Goal: Information Seeking & Learning: Learn about a topic

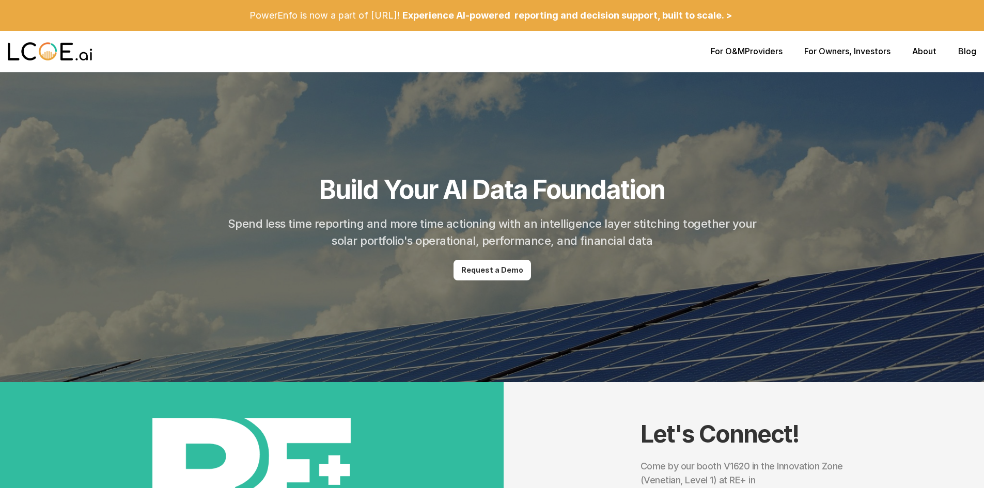
click at [920, 51] on link "About" at bounding box center [924, 51] width 24 height 10
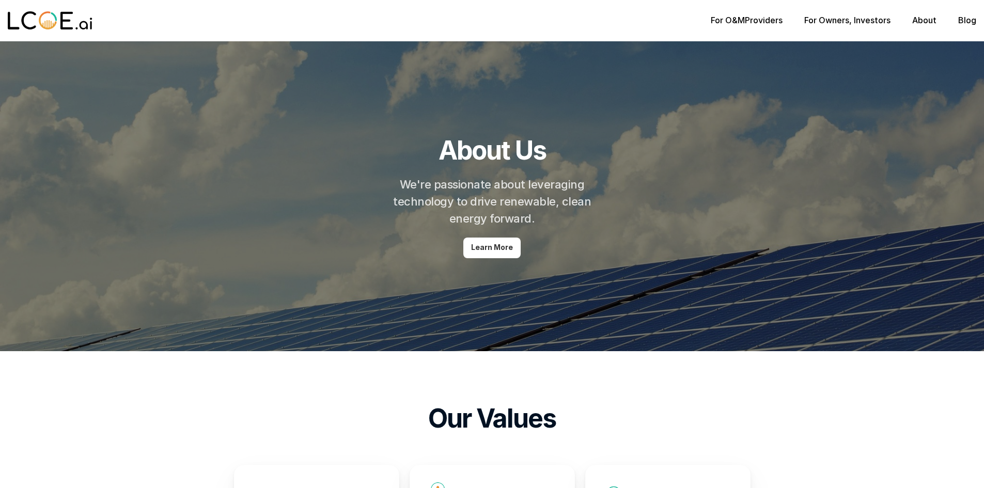
click at [48, 23] on img at bounding box center [50, 20] width 85 height 21
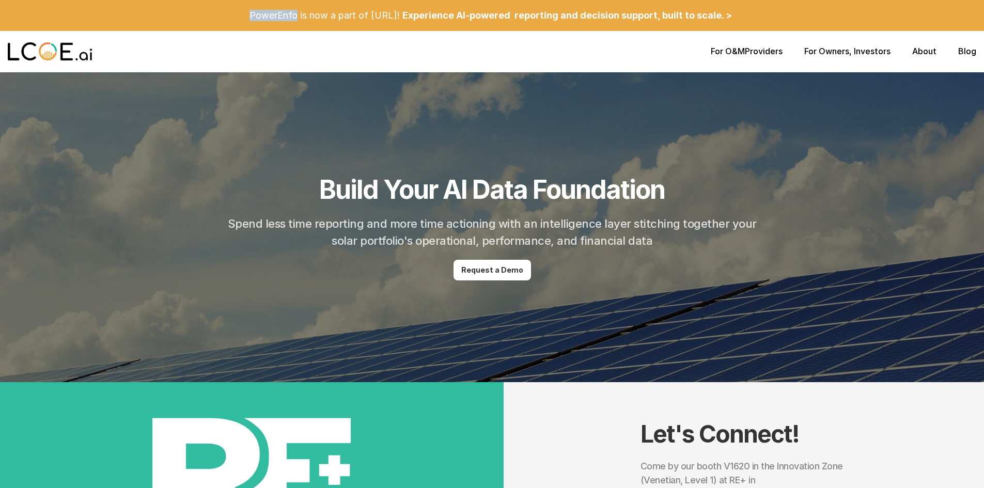
drag, startPoint x: 295, startPoint y: 17, endPoint x: 249, endPoint y: 17, distance: 45.4
click at [249, 17] on p "PowerEnfo is now a part of [URL]!" at bounding box center [324, 15] width 150 height 11
copy p "PowerEnfo"
click at [742, 52] on link "For O&M" at bounding box center [727, 51] width 34 height 10
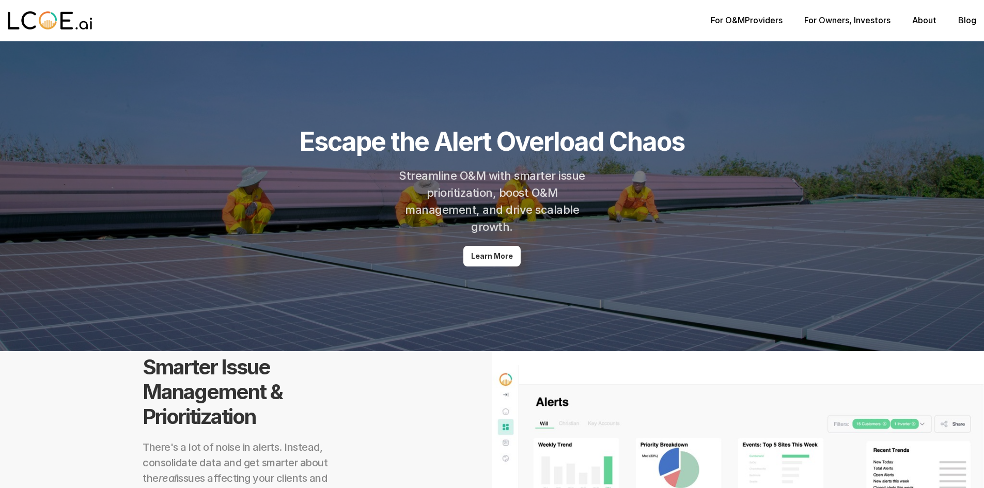
click at [835, 21] on link "For Owners" at bounding box center [826, 20] width 45 height 10
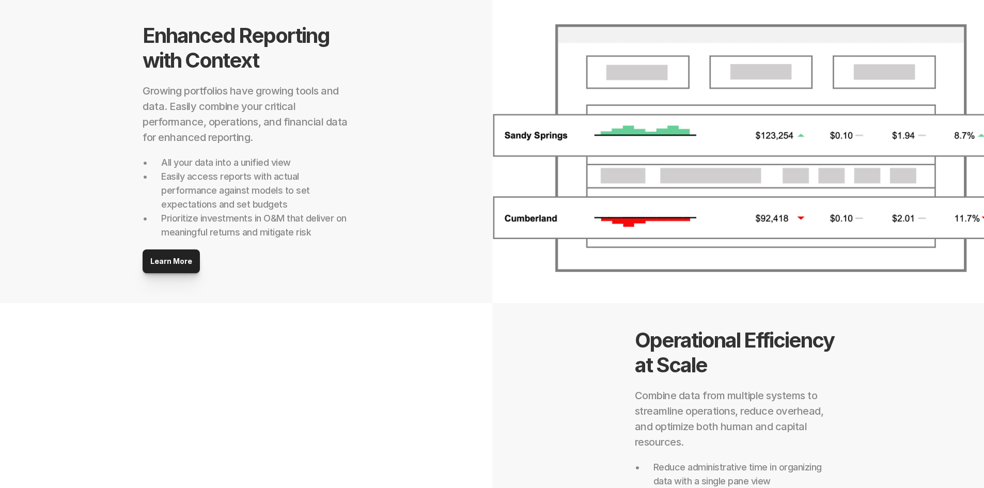
scroll to position [360, 0]
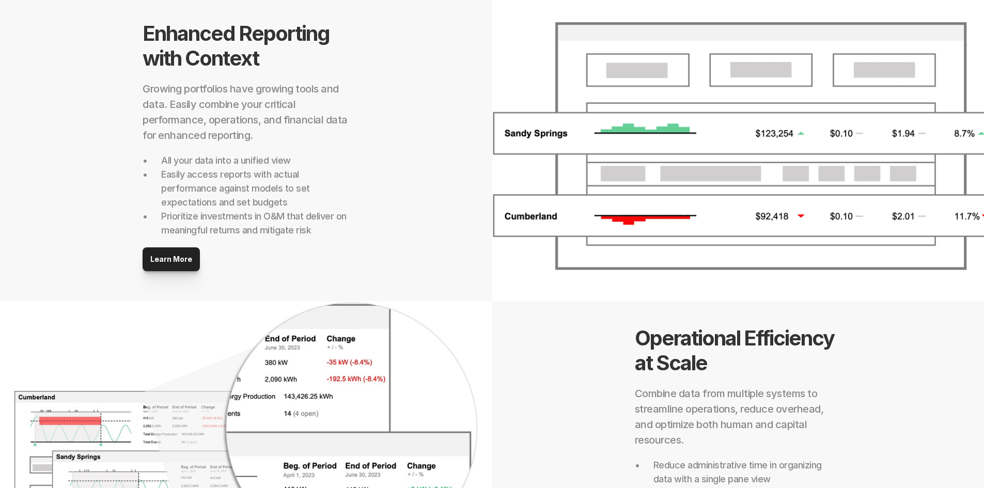
click at [180, 256] on p "Learn More" at bounding box center [171, 259] width 42 height 9
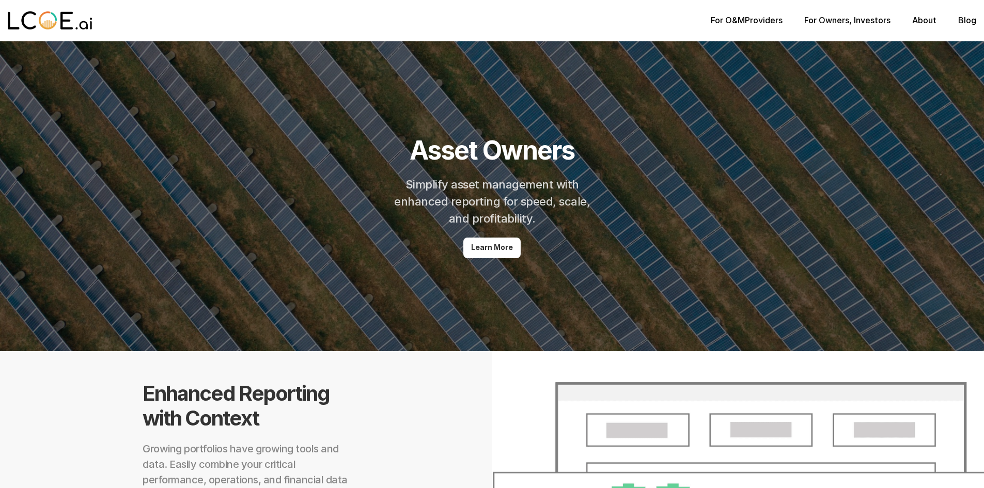
click at [965, 20] on link "Blog" at bounding box center [967, 20] width 18 height 10
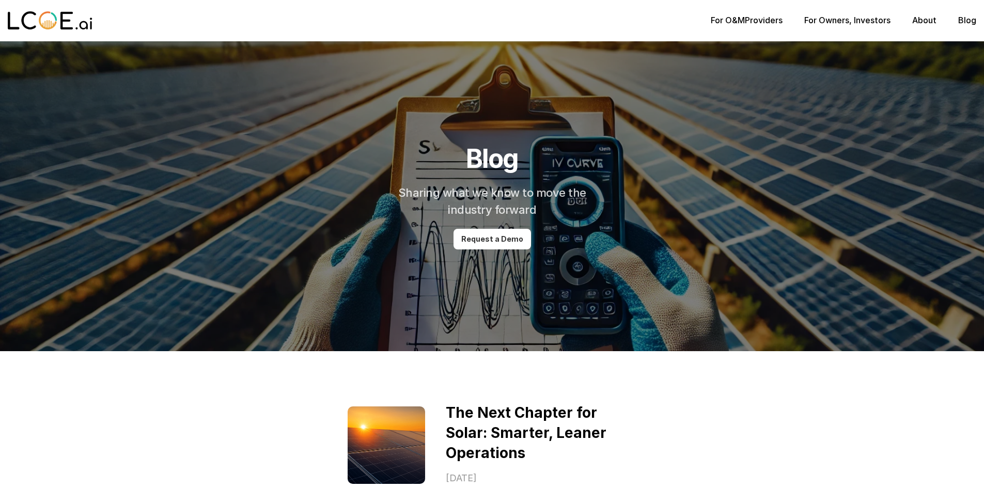
scroll to position [1, 0]
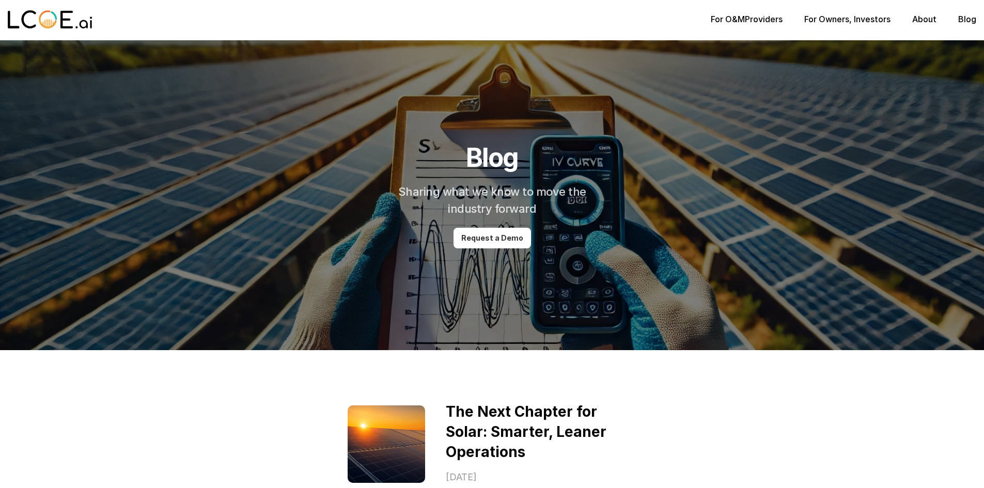
click at [735, 22] on link "For O&M" at bounding box center [727, 19] width 34 height 10
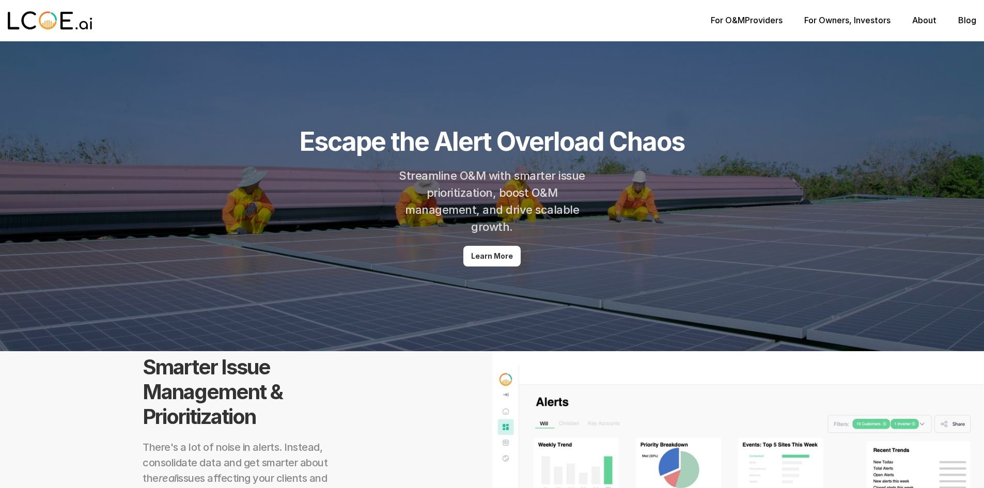
click at [39, 23] on img at bounding box center [50, 20] width 85 height 21
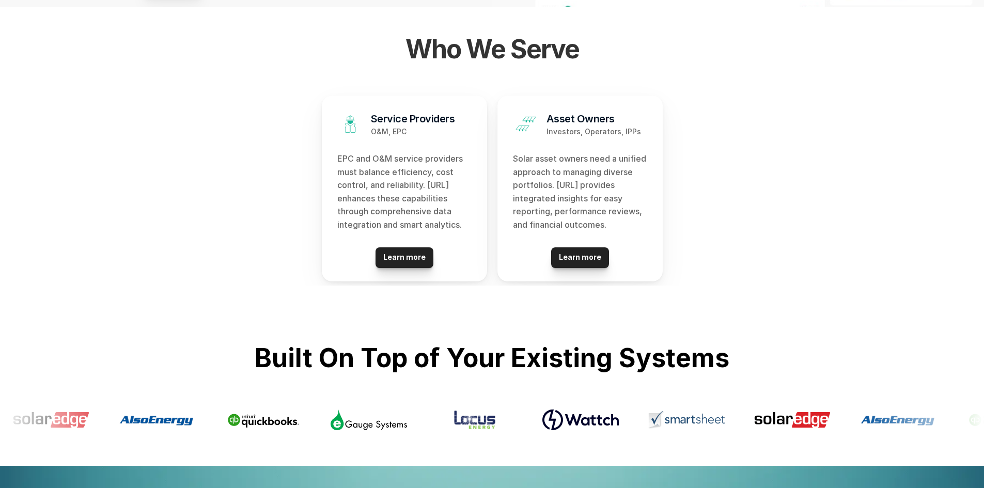
scroll to position [1149, 0]
